Goal: Task Accomplishment & Management: Manage account settings

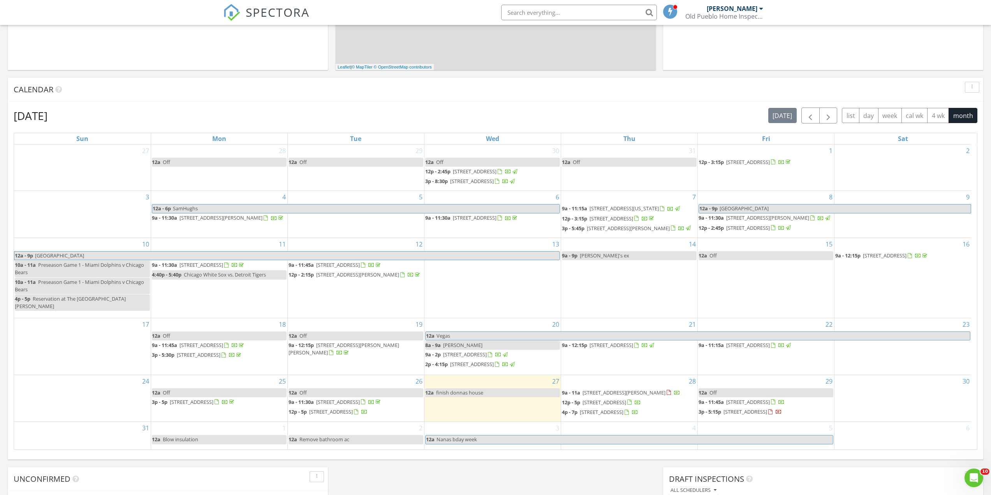
scroll to position [5, 0]
click at [213, 398] on span "3726 E 3rd street, Tucson 85716" at bounding box center [192, 401] width 44 height 7
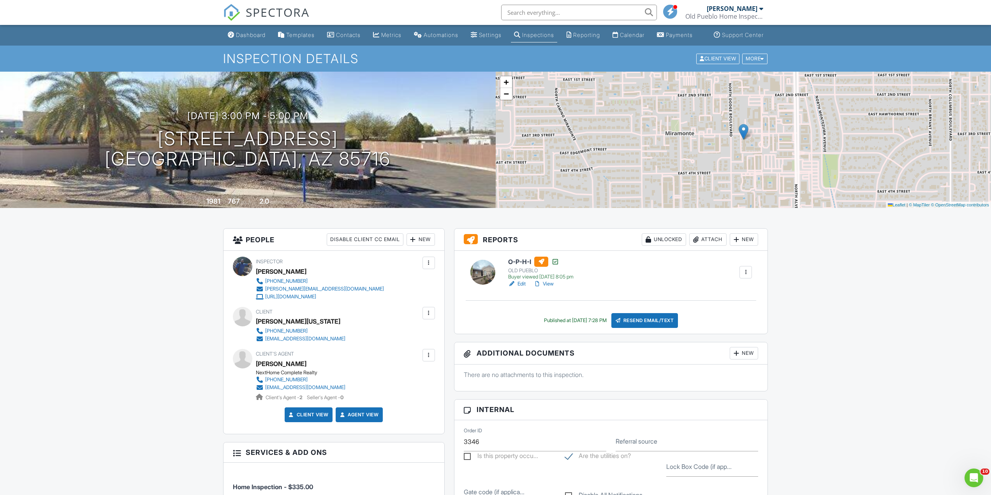
click at [548, 288] on link "View" at bounding box center [544, 284] width 20 height 8
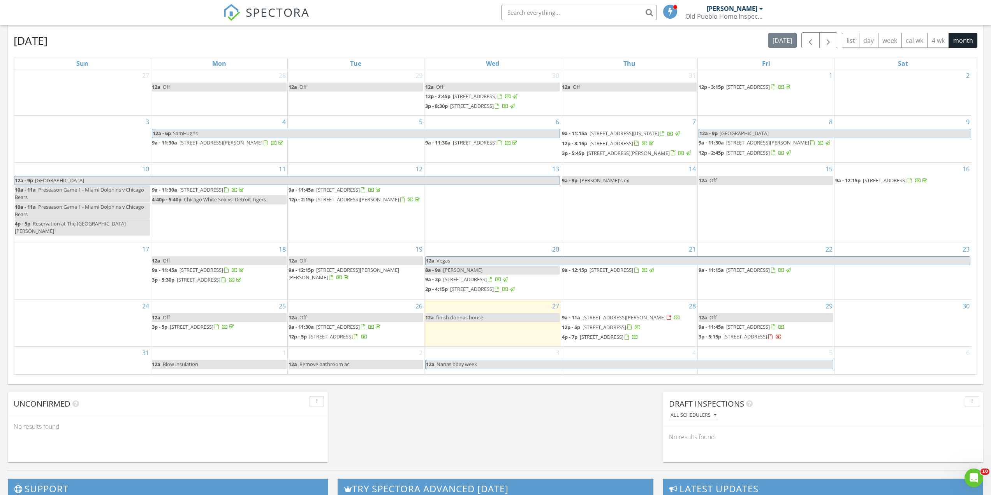
scroll to position [467, 0]
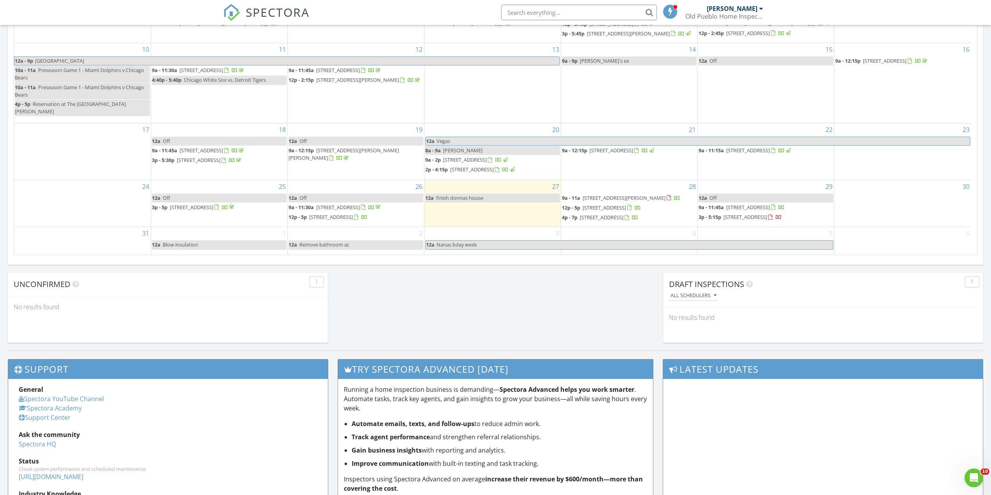
click at [353, 213] on span "64 N Bella Vista Dr, Tucson 85745" at bounding box center [331, 216] width 44 height 7
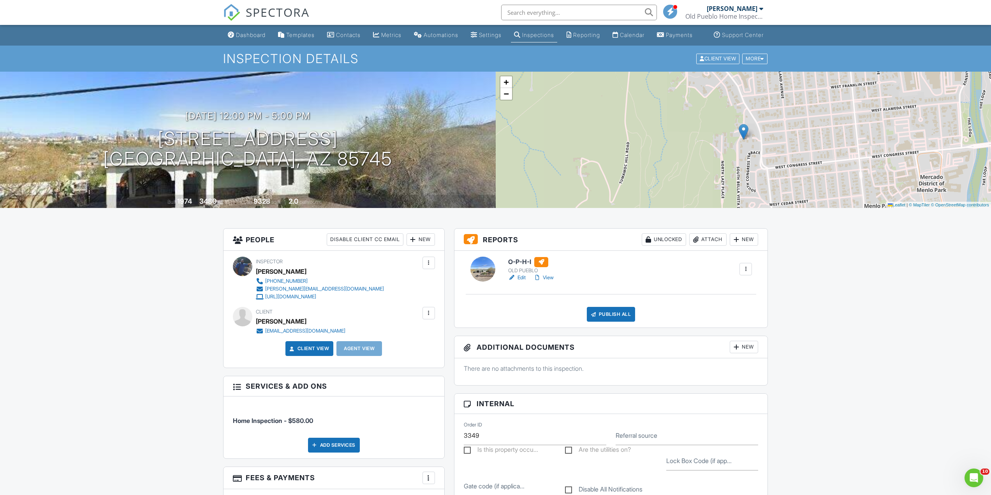
click at [551, 282] on link "View" at bounding box center [544, 278] width 20 height 8
